Goal: Find specific page/section: Find specific page/section

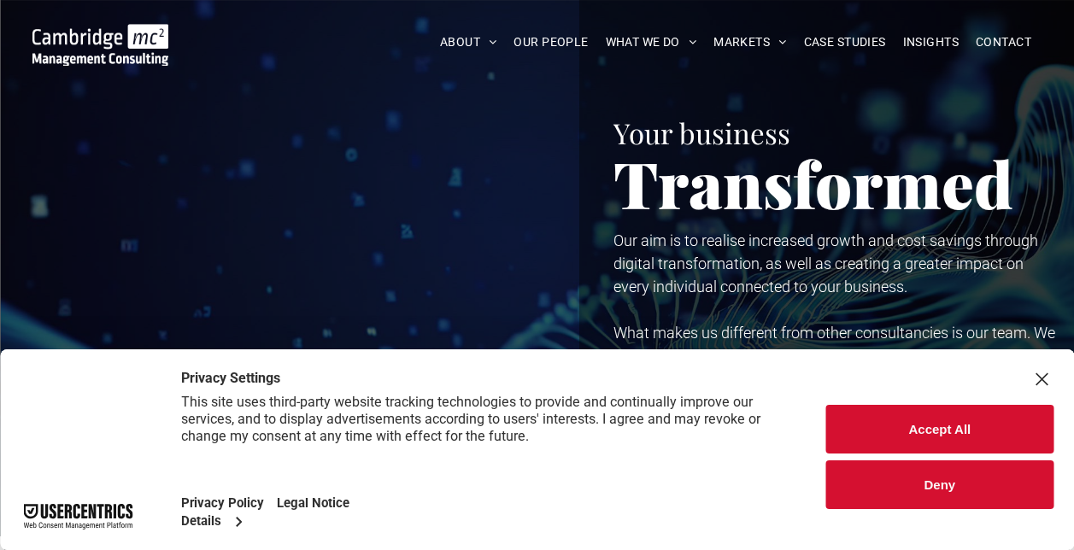
click at [960, 426] on button "Accept All" at bounding box center [939, 429] width 227 height 49
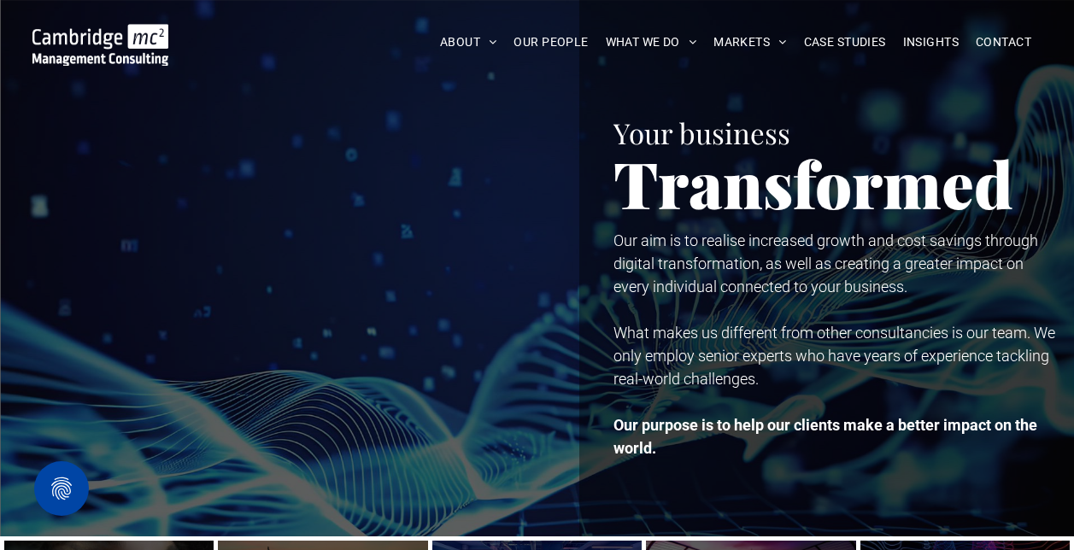
click at [884, 213] on span "Transformed" at bounding box center [813, 182] width 400 height 85
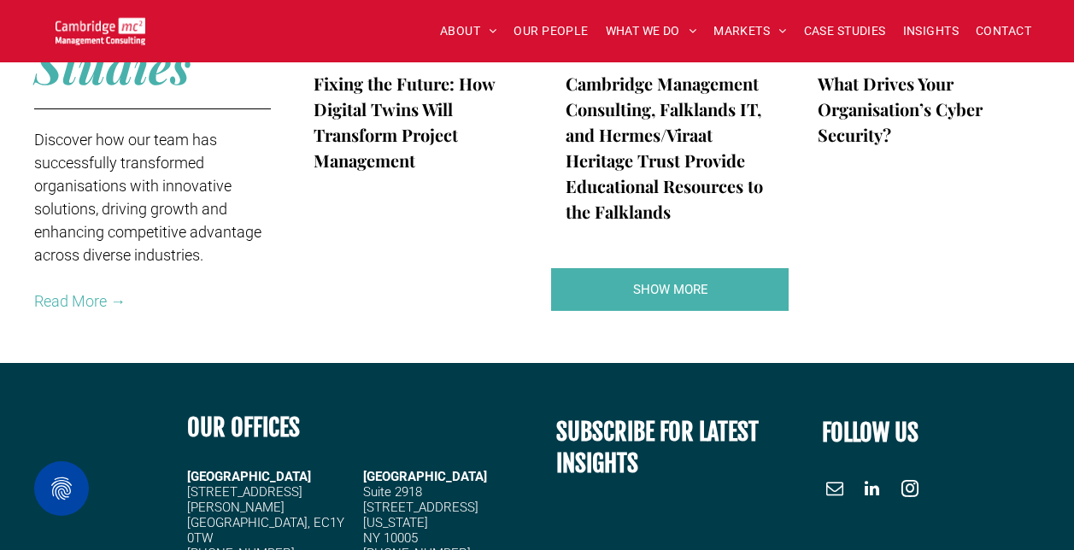
scroll to position [3503, 0]
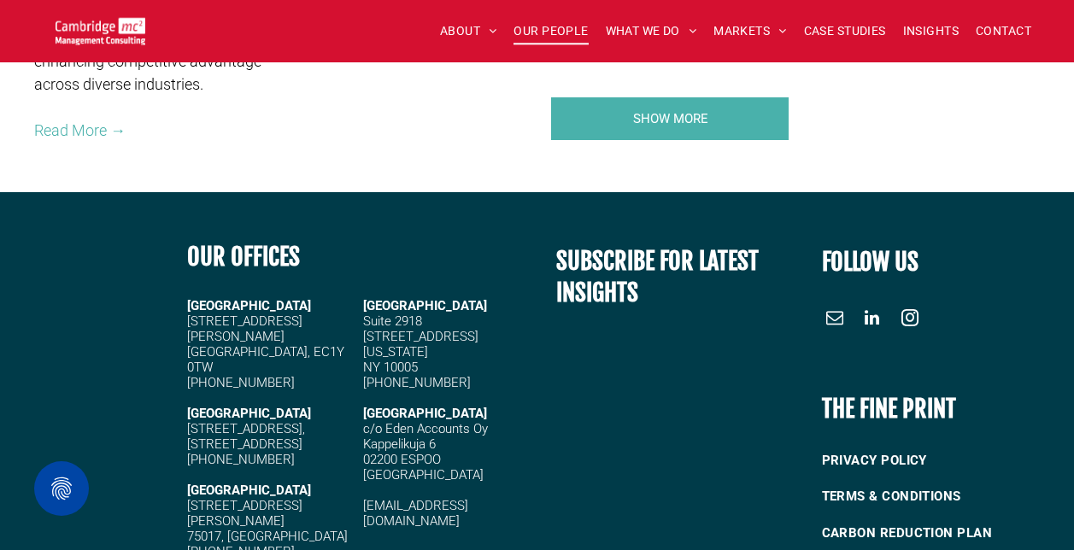
click at [560, 32] on span "OUR PEOPLE" at bounding box center [551, 31] width 74 height 26
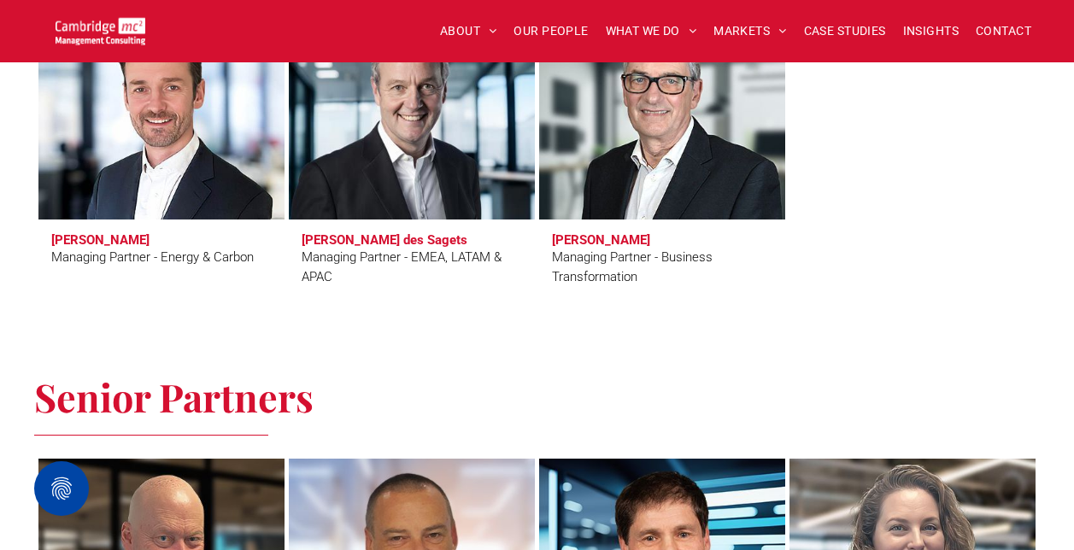
scroll to position [1538, 0]
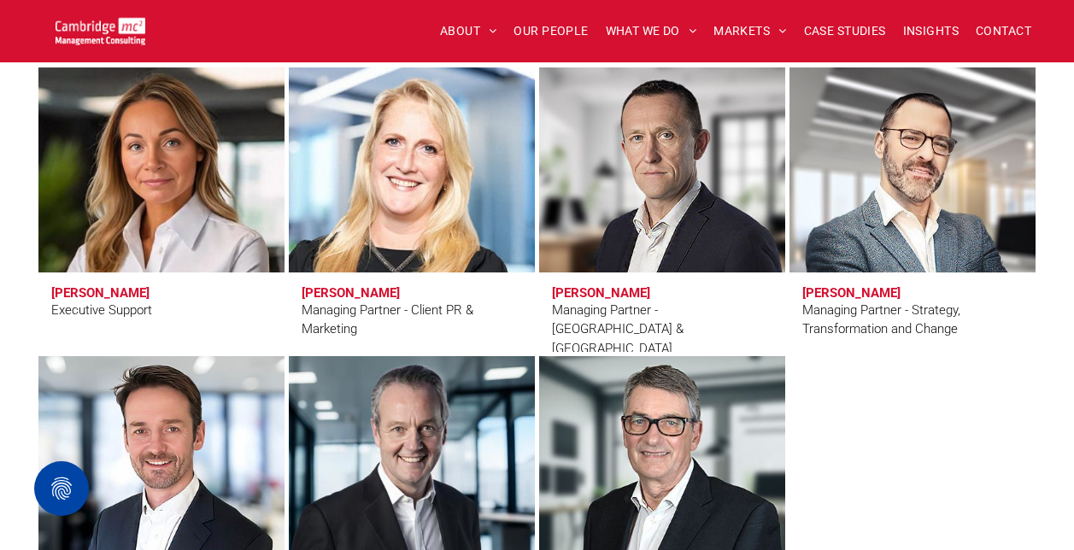
click at [383, 210] on link at bounding box center [411, 170] width 261 height 217
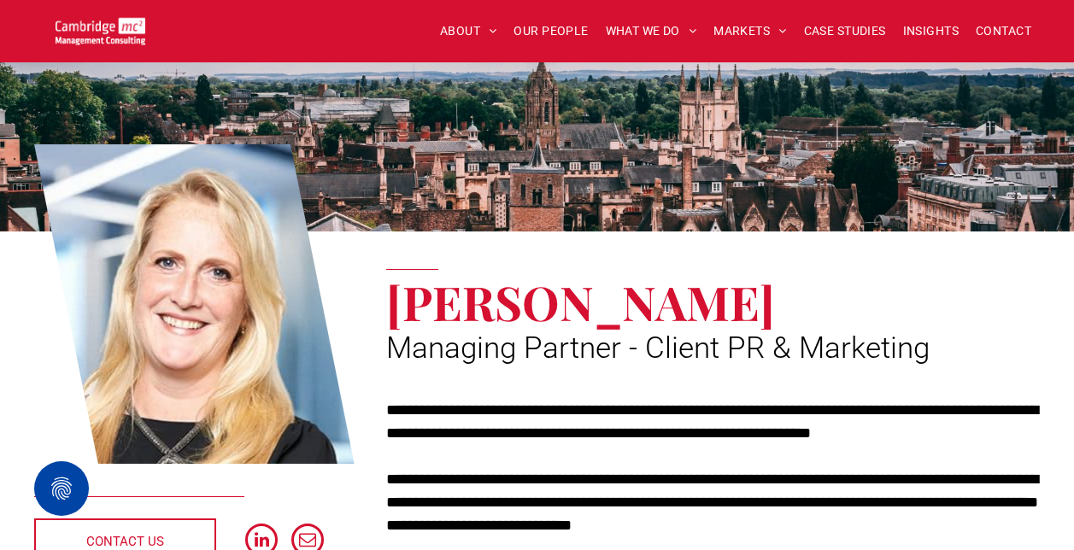
scroll to position [85, 0]
